Goal: Task Accomplishment & Management: Complete application form

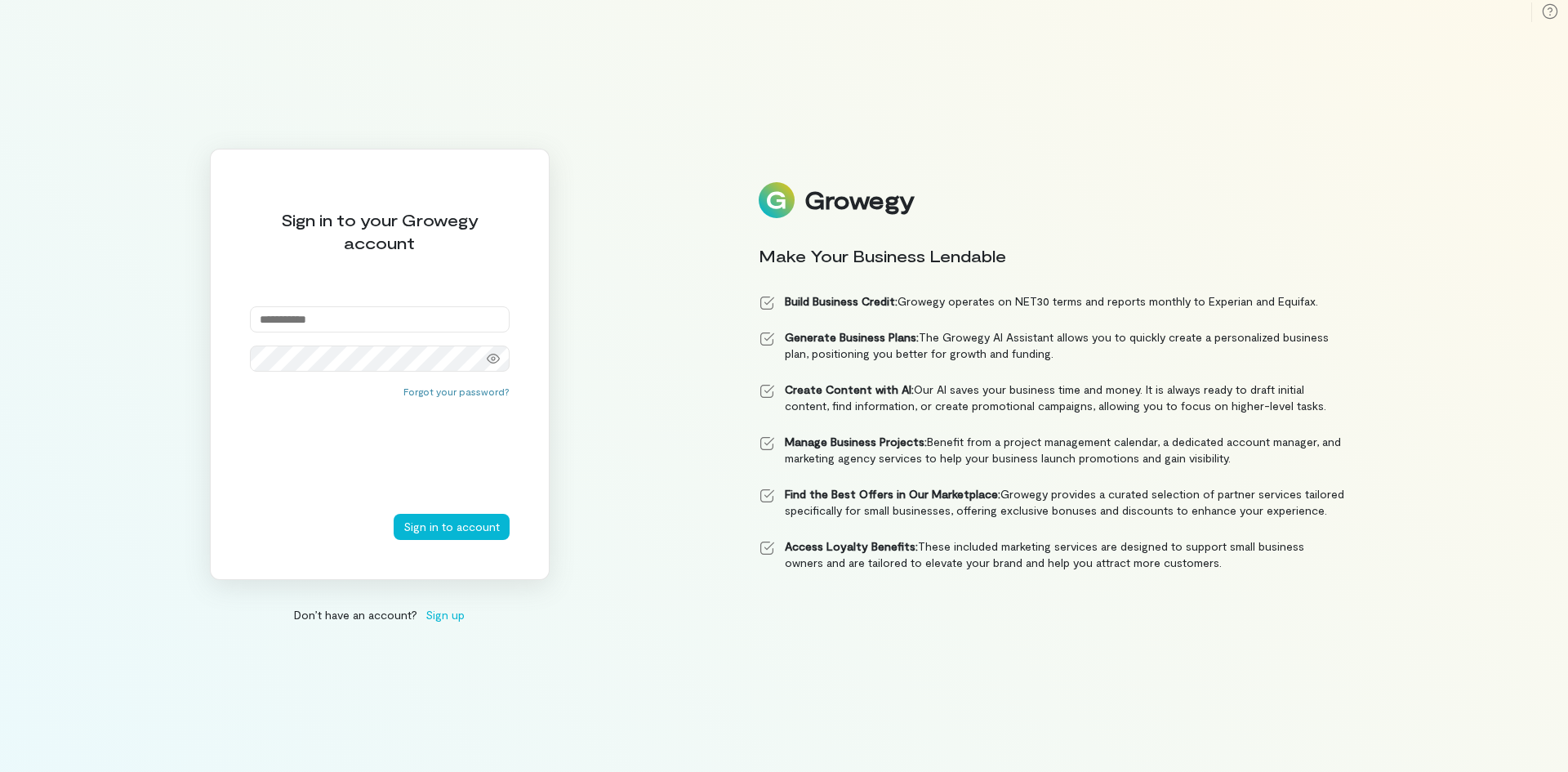
click at [441, 614] on span "Sign up" at bounding box center [445, 614] width 39 height 17
